Goal: Transaction & Acquisition: Subscribe to service/newsletter

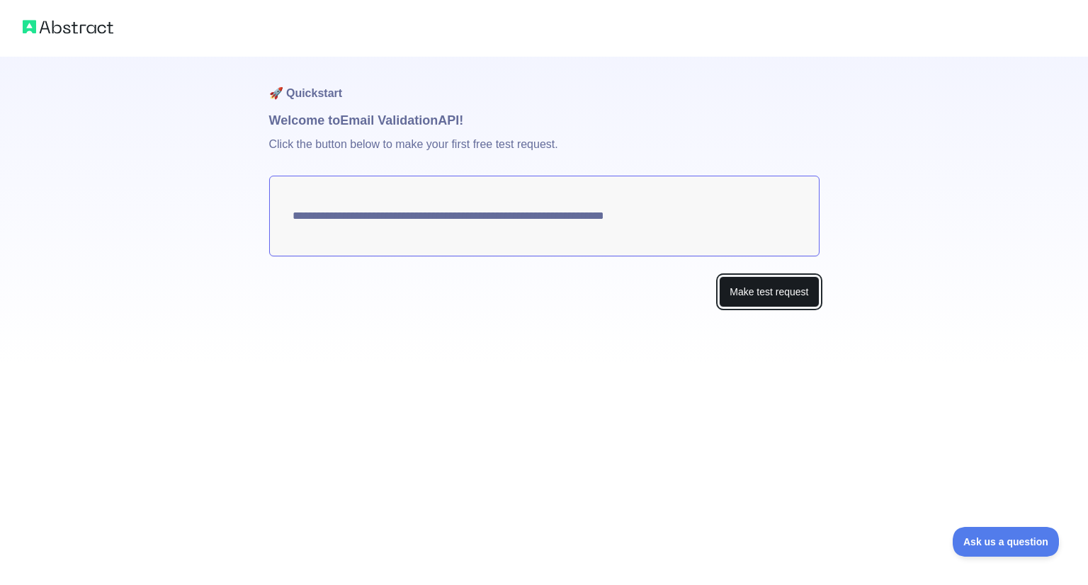
click at [745, 302] on button "Make test request" at bounding box center [769, 292] width 100 height 32
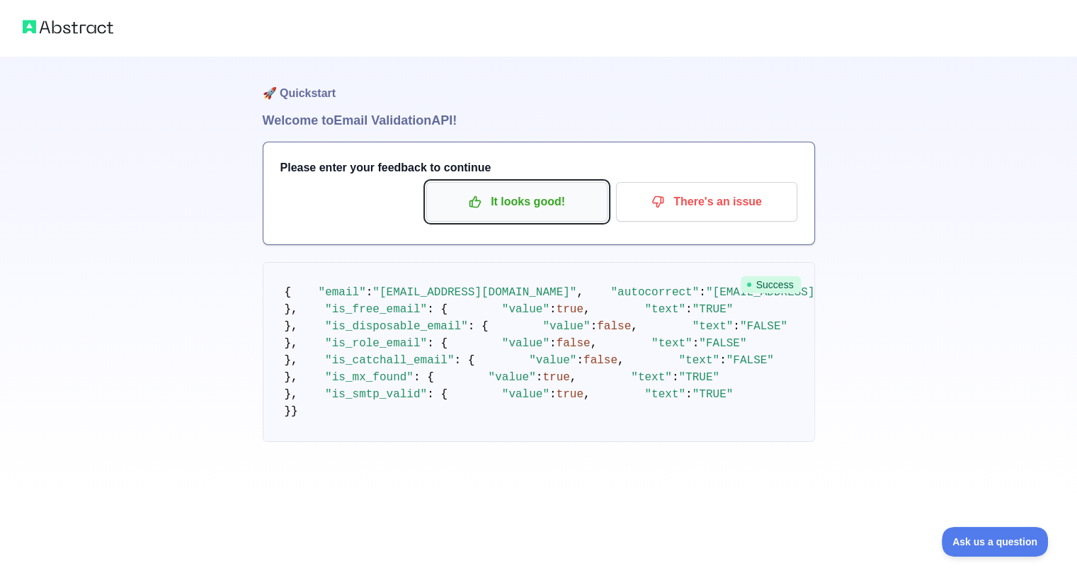
click at [588, 208] on p "It looks good!" at bounding box center [517, 202] width 160 height 24
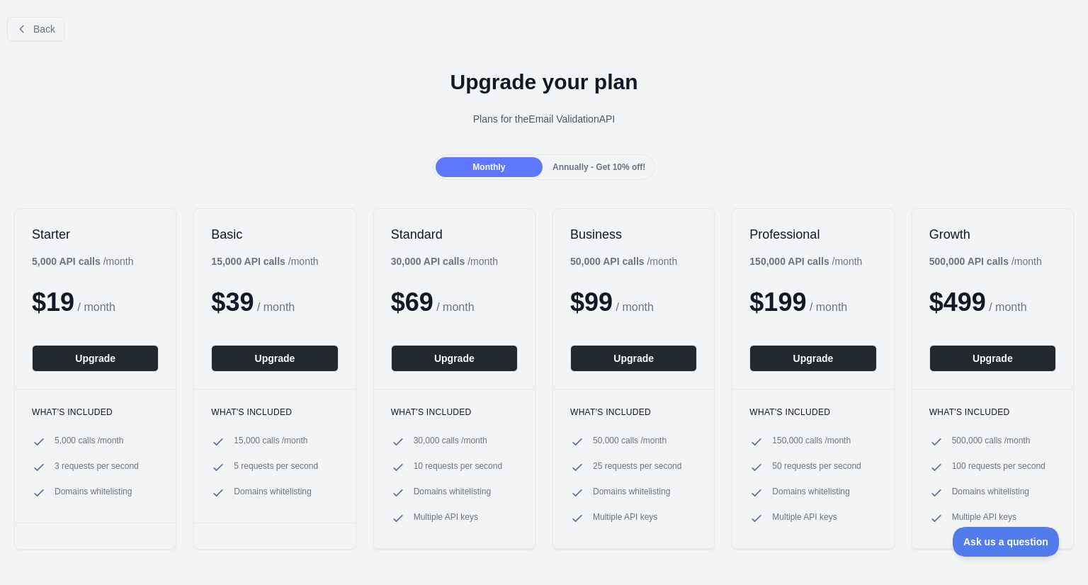
drag, startPoint x: 462, startPoint y: 264, endPoint x: 244, endPoint y: 307, distance: 222.4
click at [244, 307] on div "Starter 5,000 API calls / month $ 19 / month Upgrade What's included 5,000 call…" at bounding box center [544, 379] width 1088 height 370
click at [327, 96] on div "Upgrade your plan Plans for the Email Validation API" at bounding box center [544, 103] width 1088 height 102
